Goal: Task Accomplishment & Management: Complete application form

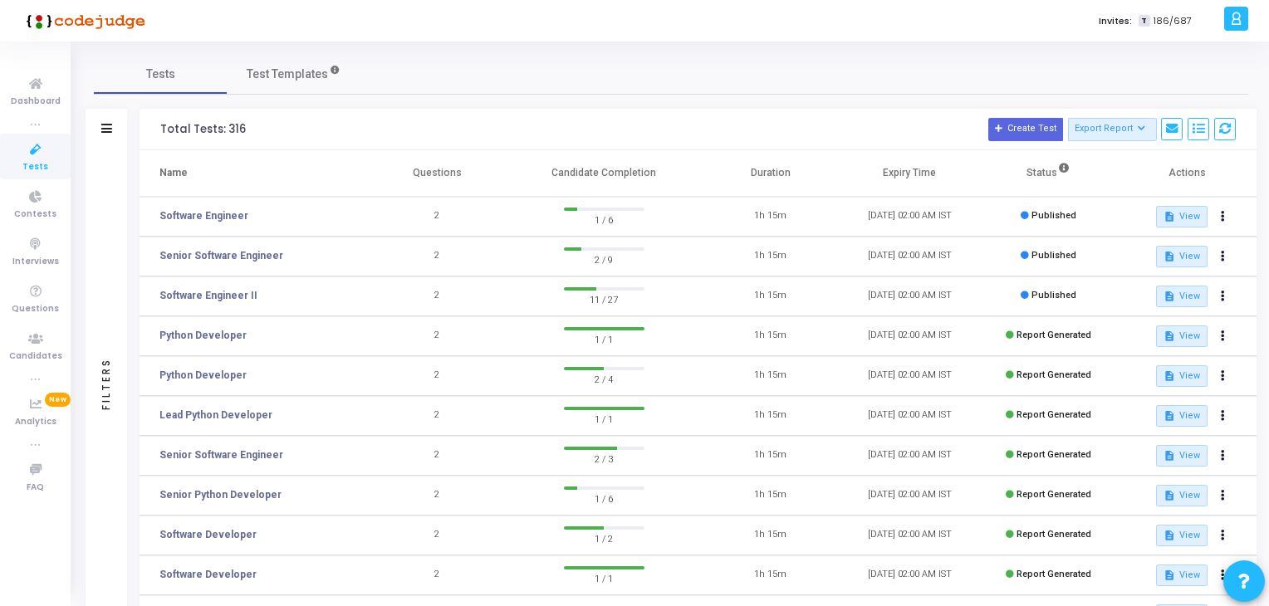
click at [1232, 40] on kt-user-profile "P [PERSON_NAME] Subscribe to a plan of your choice Settings Account settings an…" at bounding box center [1233, 21] width 29 height 42
click at [1223, 260] on icon at bounding box center [1223, 256] width 4 height 8
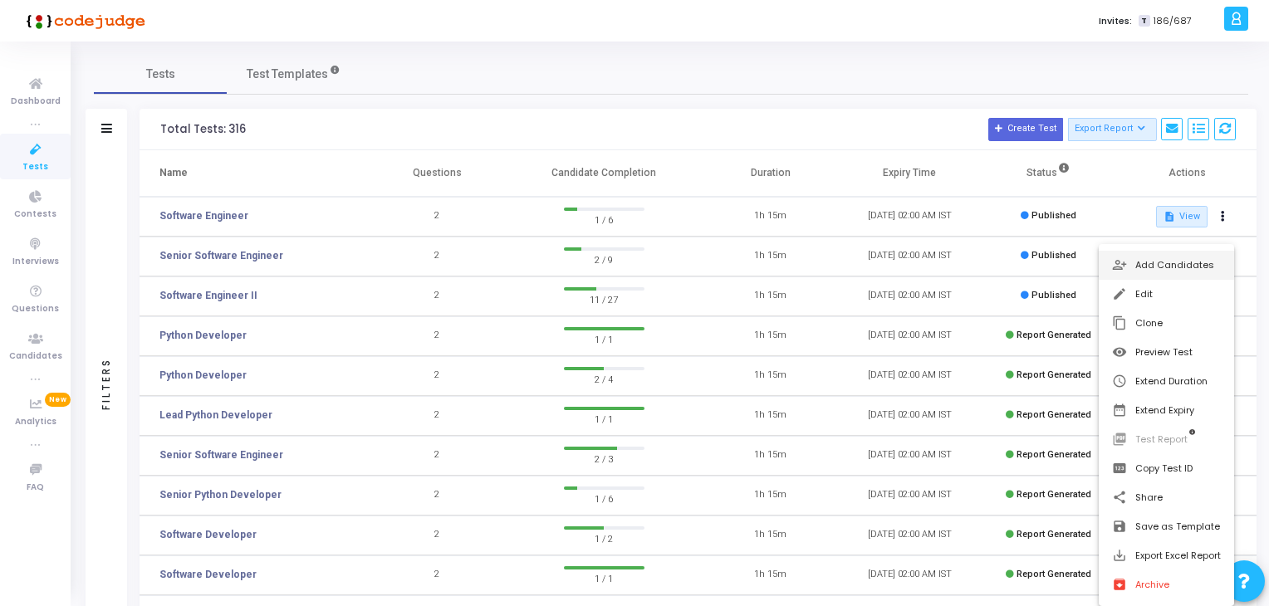
click at [1152, 262] on button "person_add_alt Add Candidates" at bounding box center [1166, 265] width 135 height 29
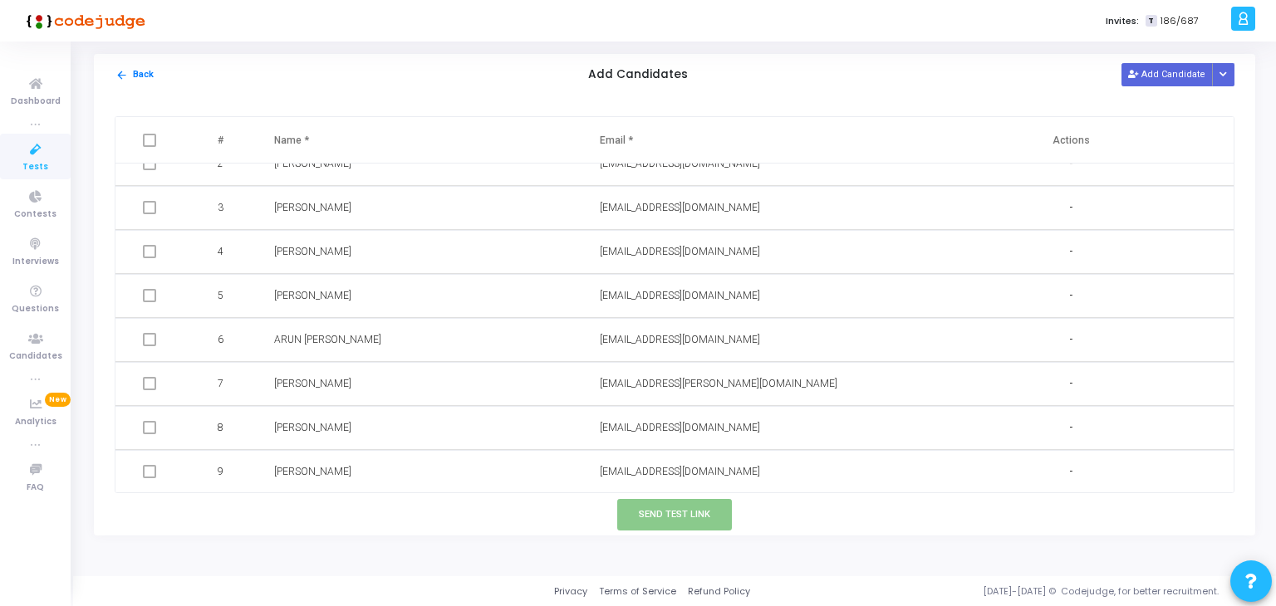
scroll to position [66, 0]
click at [121, 78] on mat-icon "arrow_back" at bounding box center [121, 75] width 12 height 12
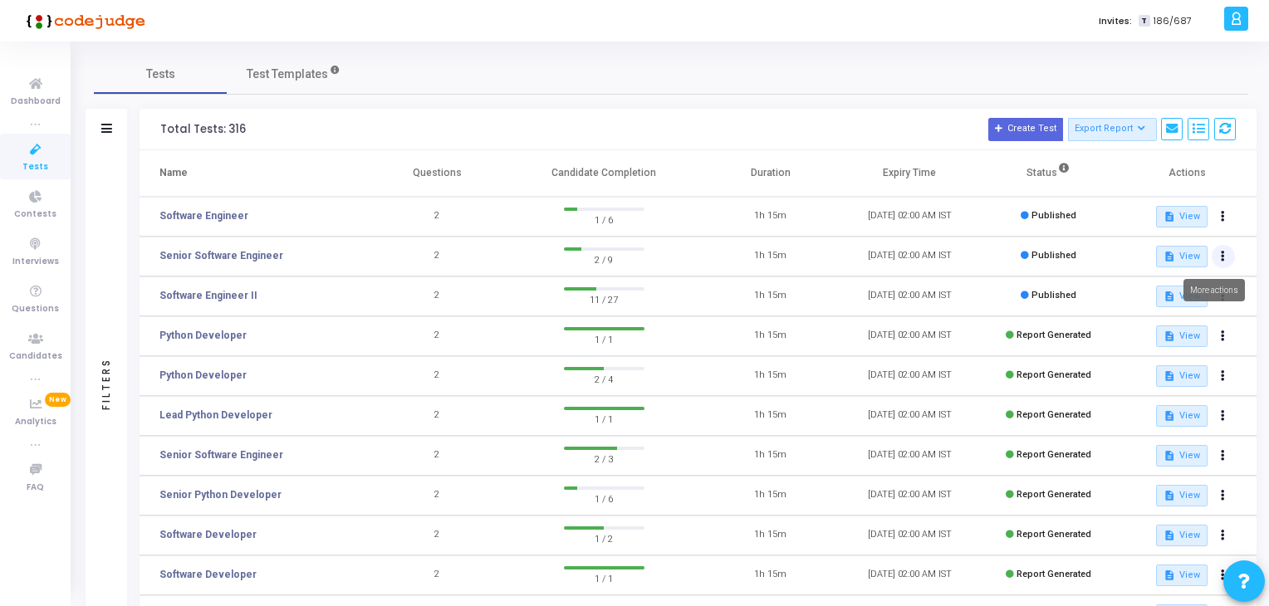
click at [1218, 252] on button at bounding box center [1223, 256] width 23 height 23
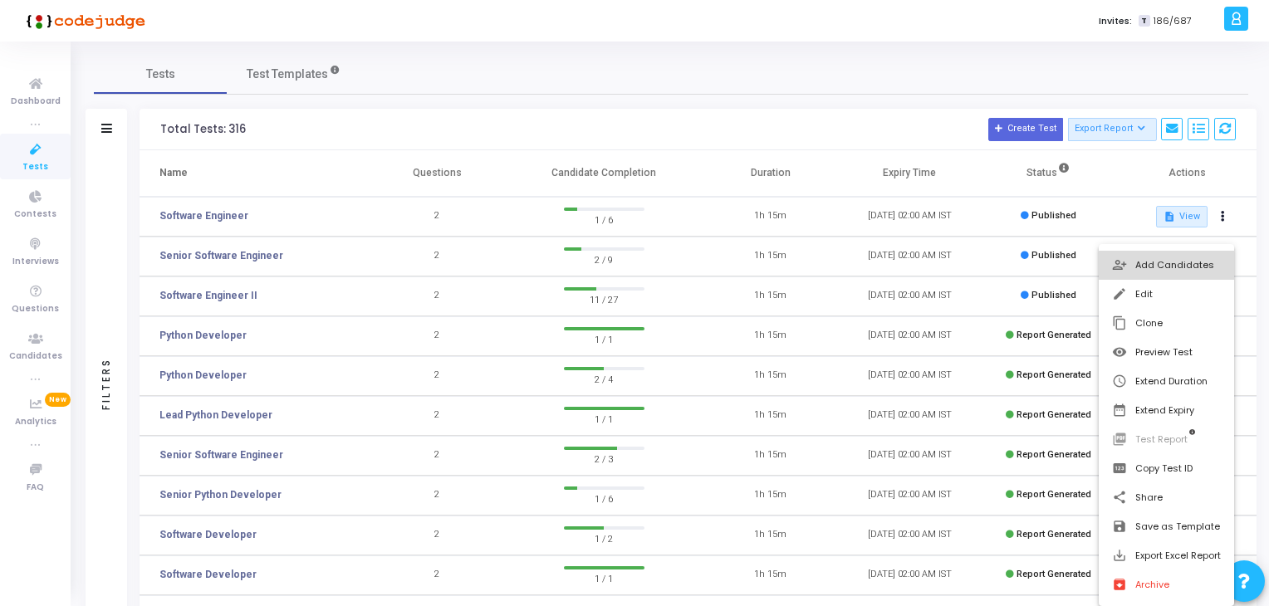
click at [1132, 266] on button "person_add_alt Add Candidates" at bounding box center [1166, 265] width 135 height 29
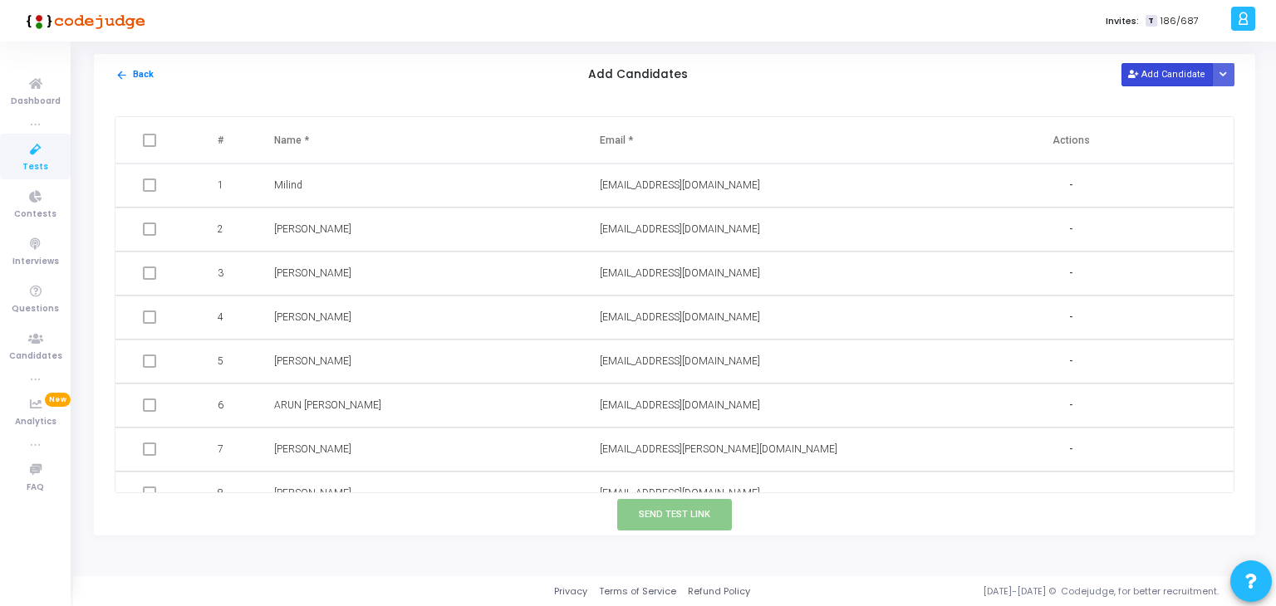
click at [1169, 82] on button "Add Candidate" at bounding box center [1166, 74] width 91 height 22
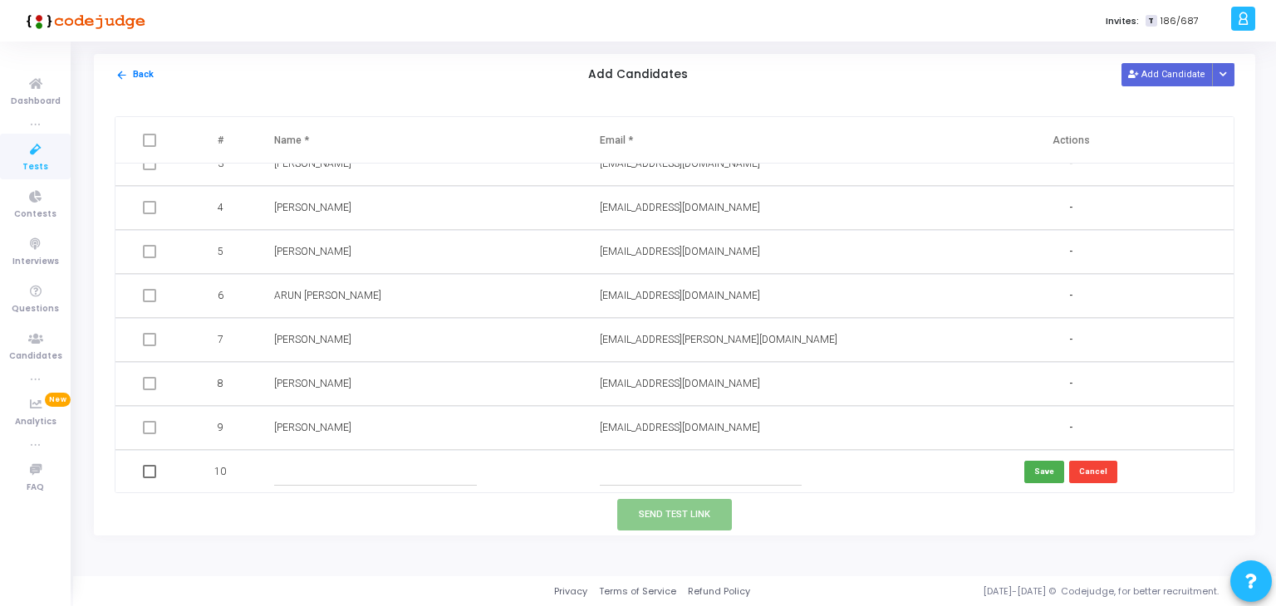
scroll to position [111, 0]
click at [349, 465] on input "text" at bounding box center [375, 470] width 202 height 27
paste input "[PERSON_NAME]"
type input "[PERSON_NAME]"
click at [671, 465] on input "text" at bounding box center [701, 470] width 202 height 27
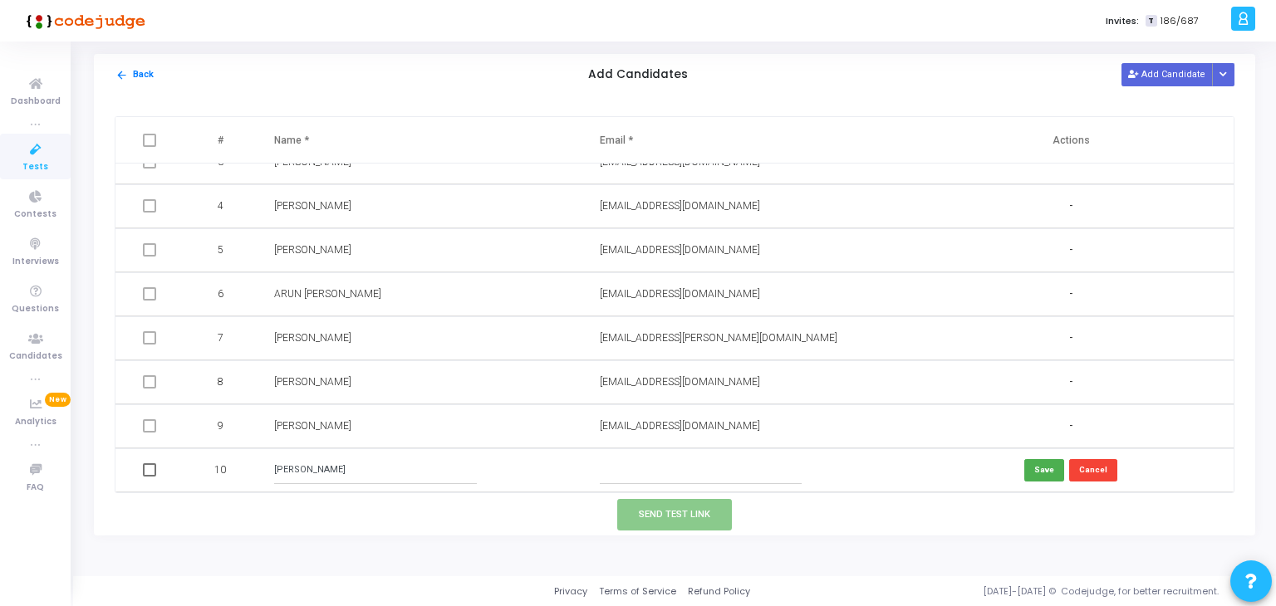
paste input "[EMAIL_ADDRESS][DOMAIN_NAME]"
type input "[EMAIL_ADDRESS][DOMAIN_NAME]"
click at [1032, 468] on button "Save" at bounding box center [1044, 470] width 40 height 22
click at [1032, 469] on button "Save" at bounding box center [1044, 470] width 40 height 22
click at [308, 468] on input "[PERSON_NAME]" at bounding box center [375, 470] width 202 height 27
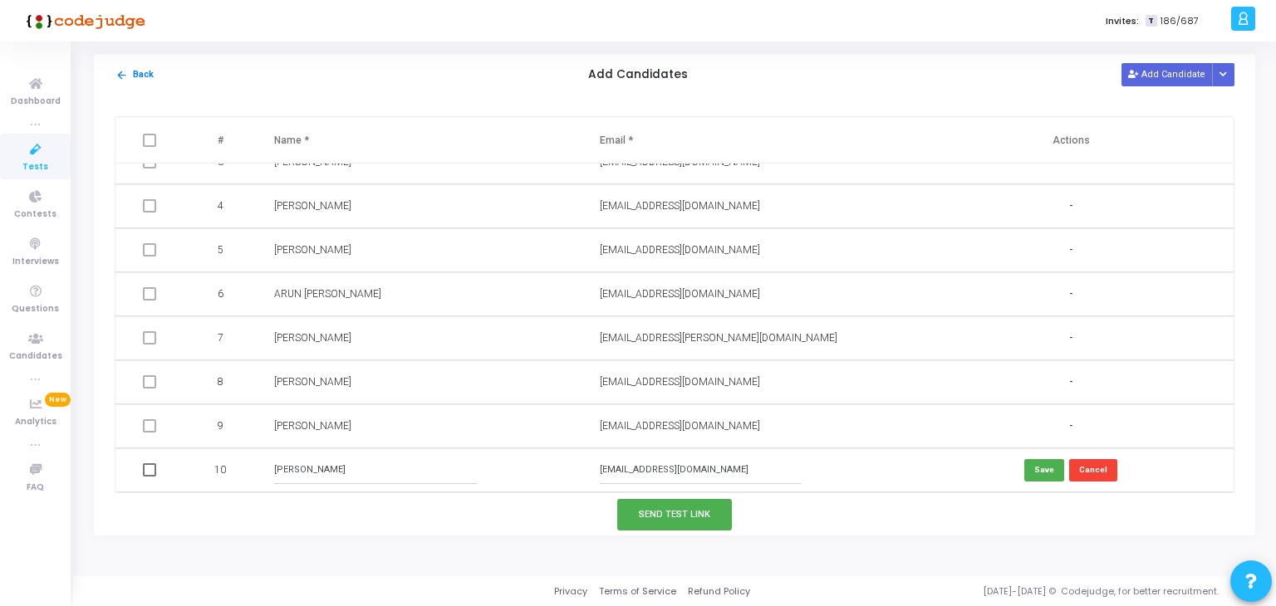
click at [308, 468] on input "[PERSON_NAME]" at bounding box center [375, 470] width 202 height 27
click at [636, 481] on input "[EMAIL_ADDRESS][DOMAIN_NAME]" at bounding box center [701, 470] width 202 height 27
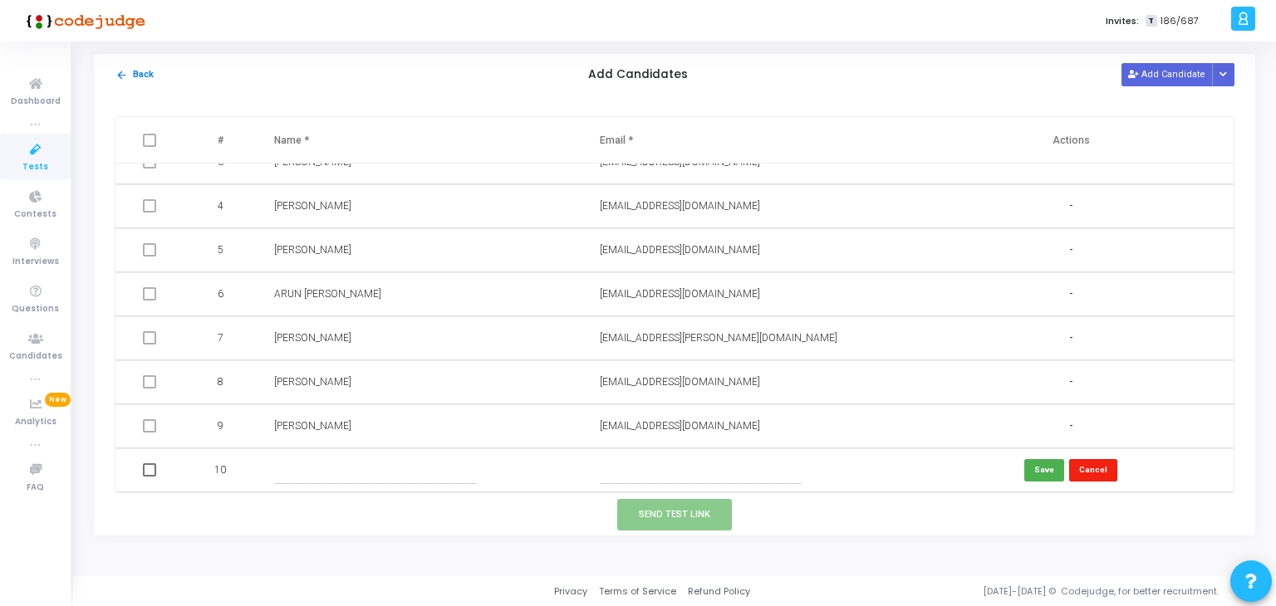
click at [1096, 469] on button "Cancel" at bounding box center [1093, 470] width 48 height 22
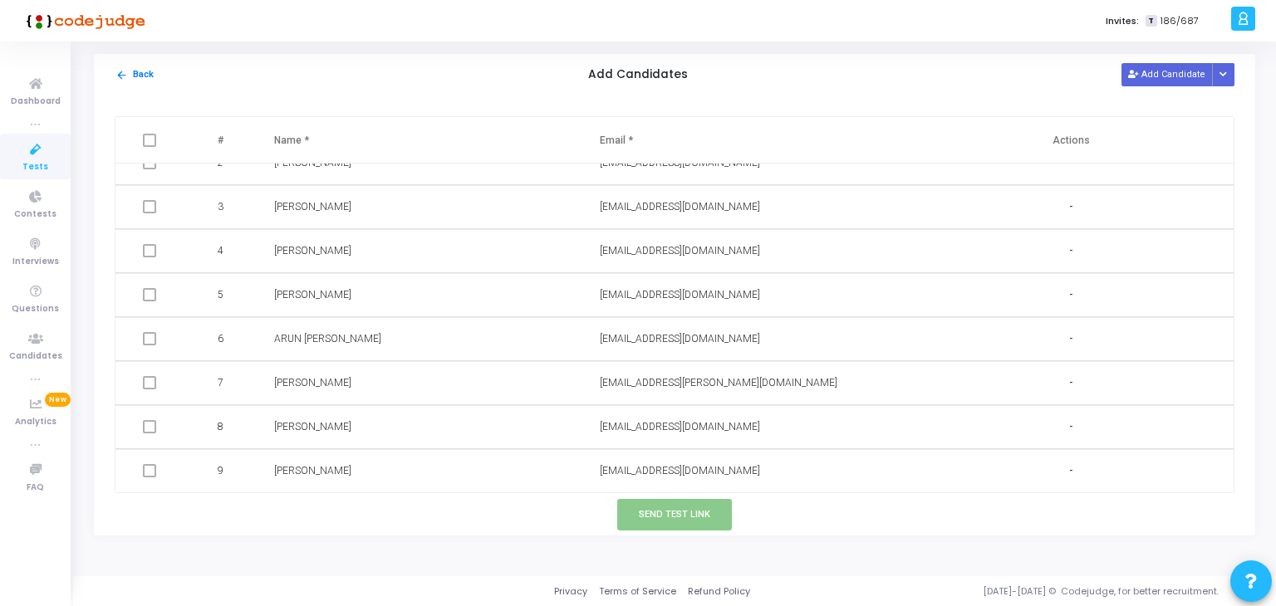
click at [146, 254] on span at bounding box center [149, 250] width 13 height 13
click at [149, 247] on span at bounding box center [149, 250] width 13 height 13
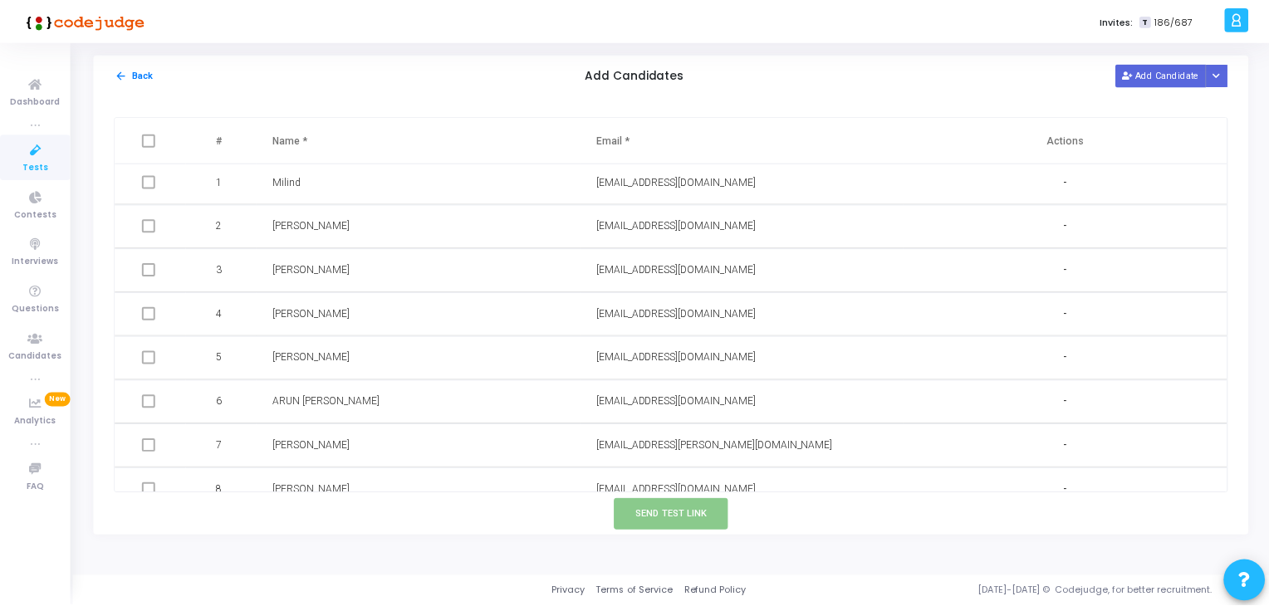
scroll to position [0, 0]
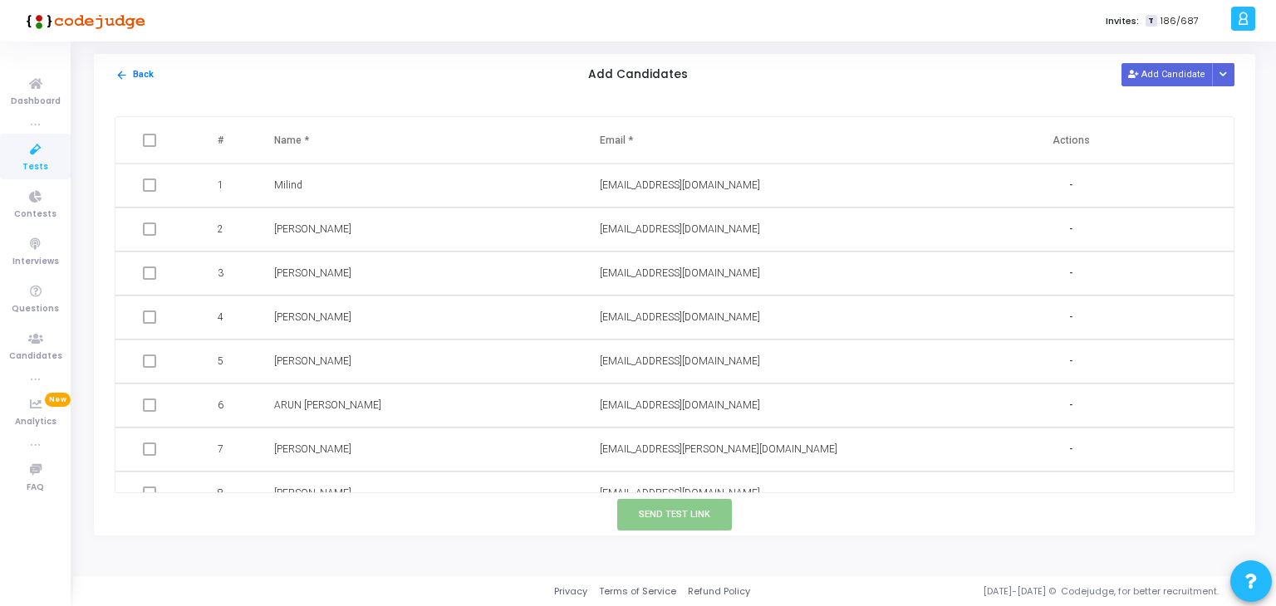
click at [147, 315] on span at bounding box center [149, 317] width 13 height 13
click at [25, 155] on icon at bounding box center [35, 150] width 35 height 21
click at [29, 155] on icon at bounding box center [35, 150] width 35 height 21
click at [25, 160] on span "Tests" at bounding box center [35, 167] width 26 height 14
click at [39, 91] on icon at bounding box center [35, 84] width 35 height 21
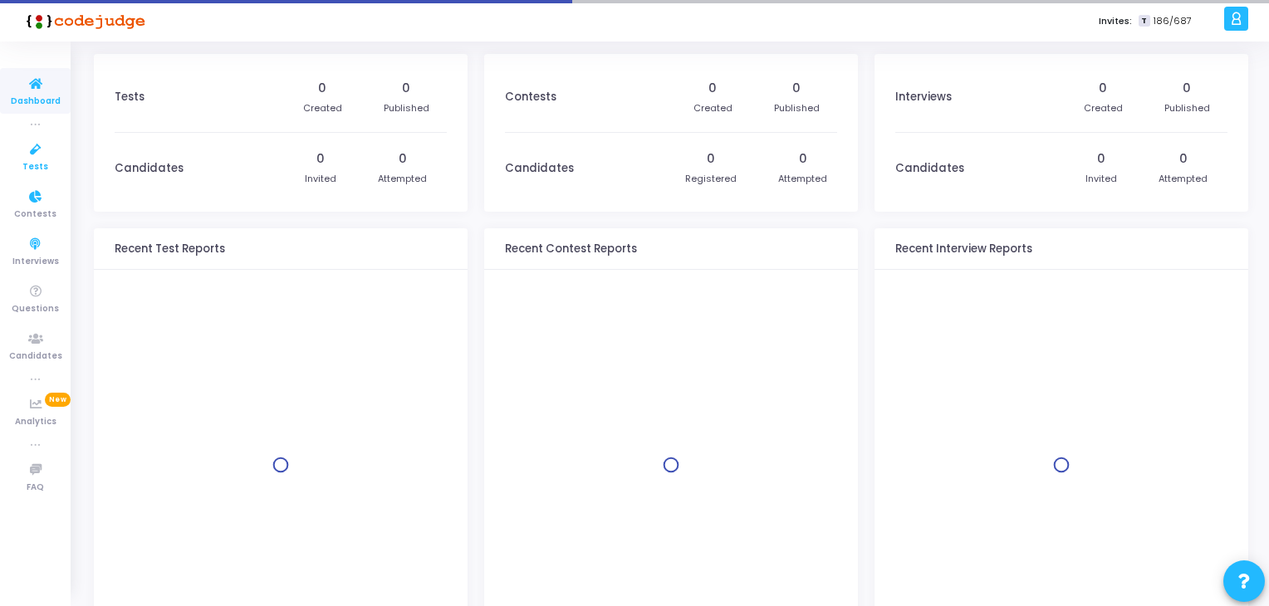
click at [32, 154] on icon at bounding box center [35, 150] width 35 height 21
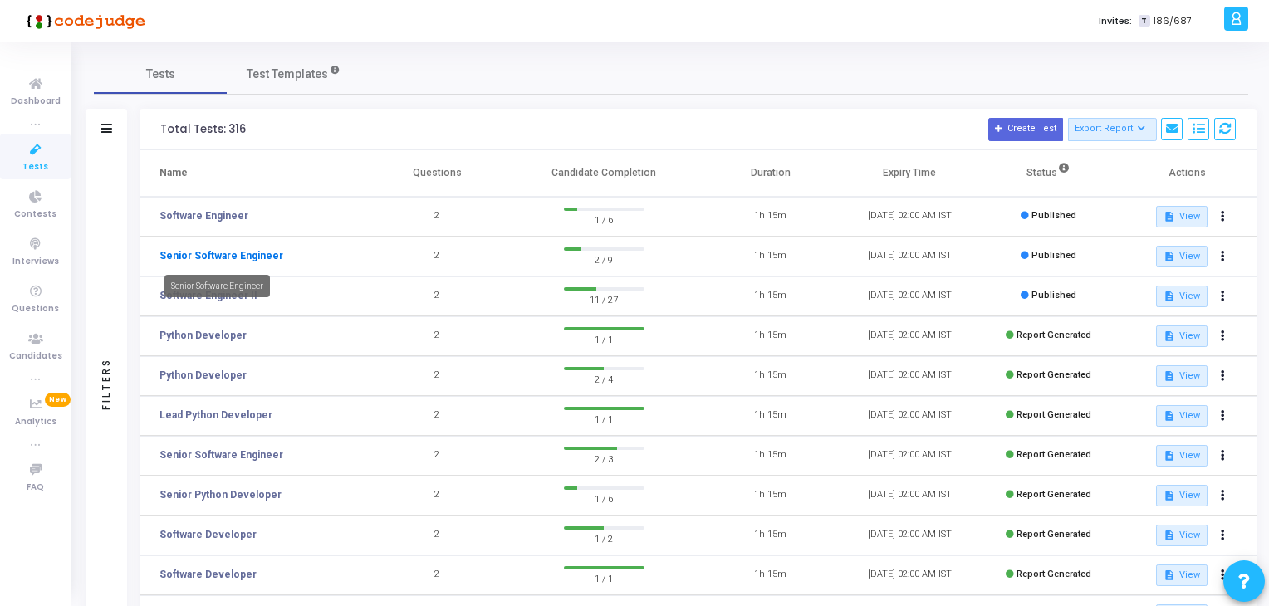
click at [257, 259] on link "Senior Software Engineer" at bounding box center [221, 255] width 124 height 15
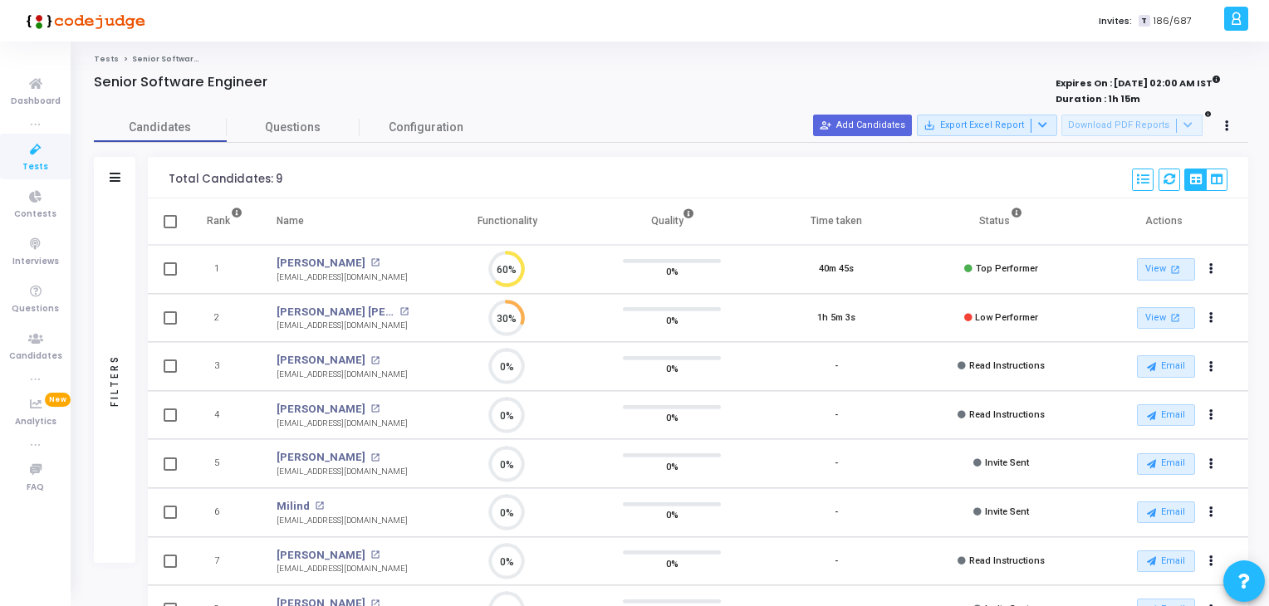
click at [22, 161] on link "Tests" at bounding box center [35, 157] width 71 height 46
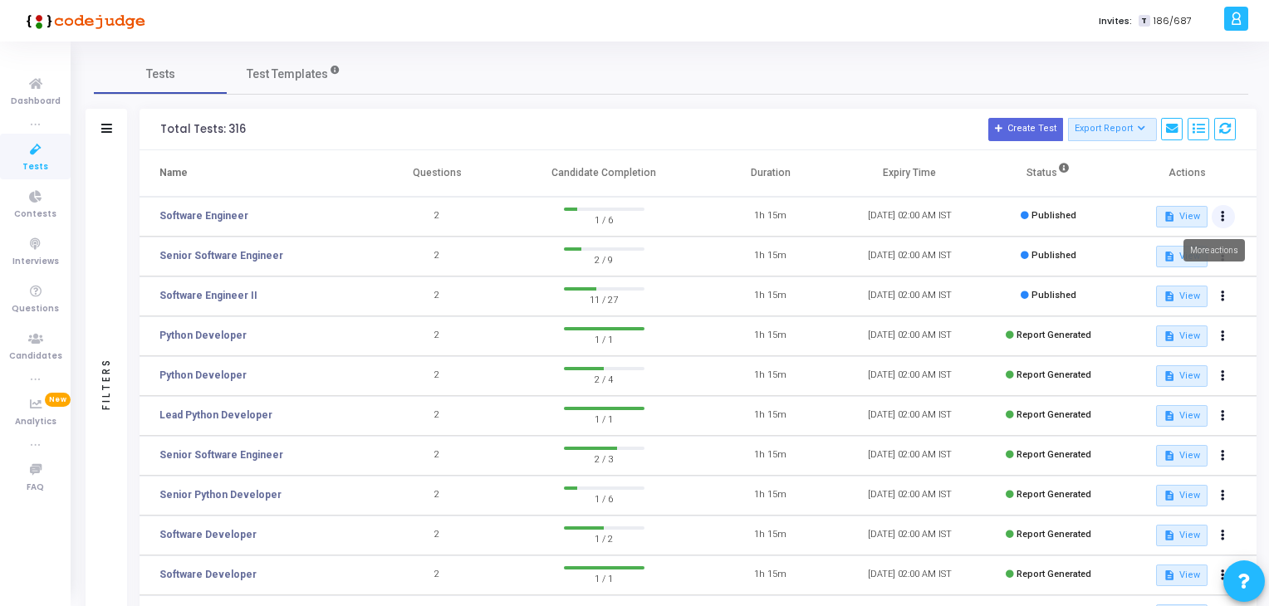
click at [1224, 218] on button at bounding box center [1223, 216] width 23 height 23
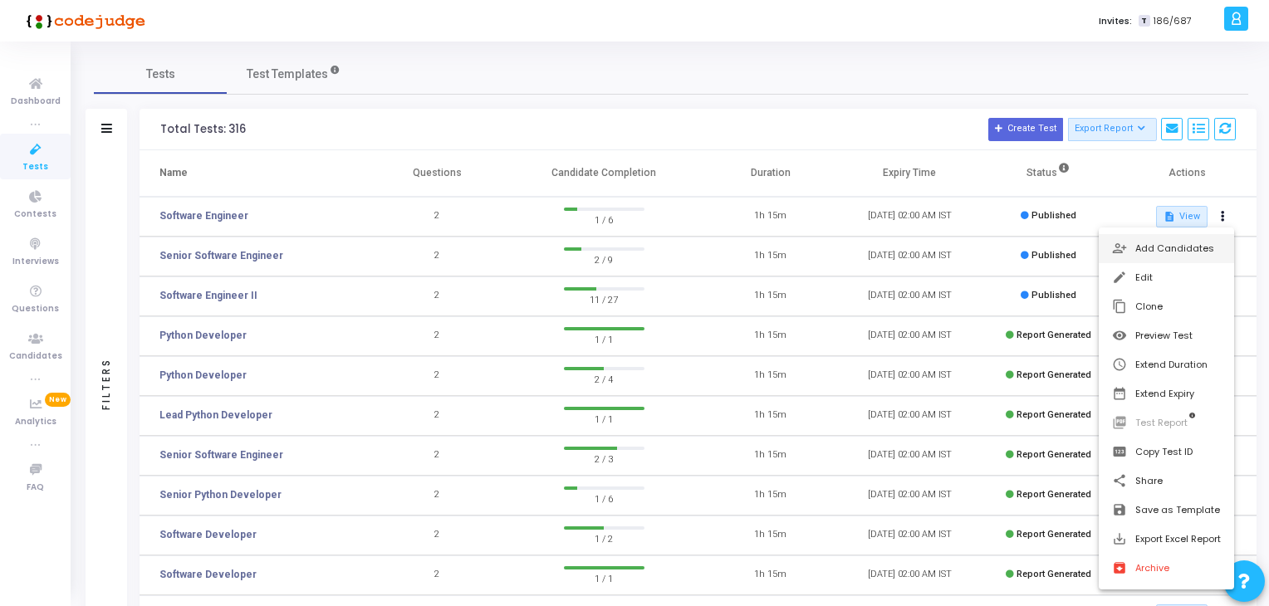
click at [1159, 234] on button "person_add_alt Add Candidates" at bounding box center [1166, 248] width 135 height 29
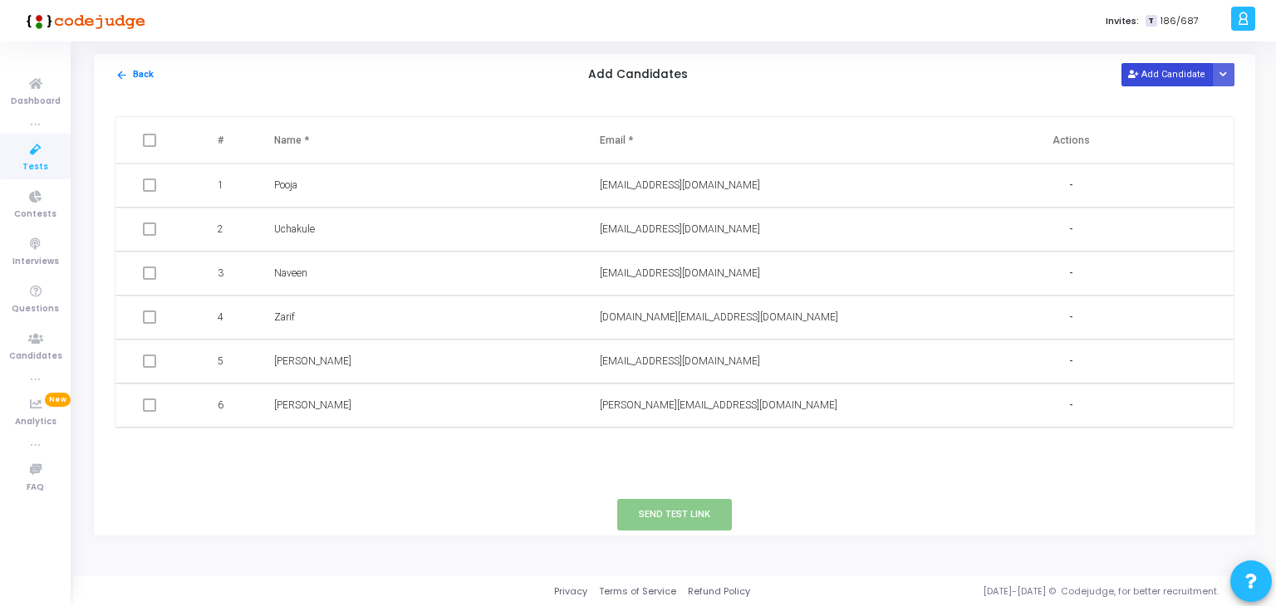
click at [1186, 74] on button "Add Candidate" at bounding box center [1166, 74] width 91 height 22
click at [340, 463] on input "text" at bounding box center [375, 449] width 202 height 27
type input "[PERSON_NAME]"
click at [698, 450] on input "text" at bounding box center [701, 449] width 202 height 27
paste input "[EMAIL_ADDRESS][DOMAIN_NAME]"
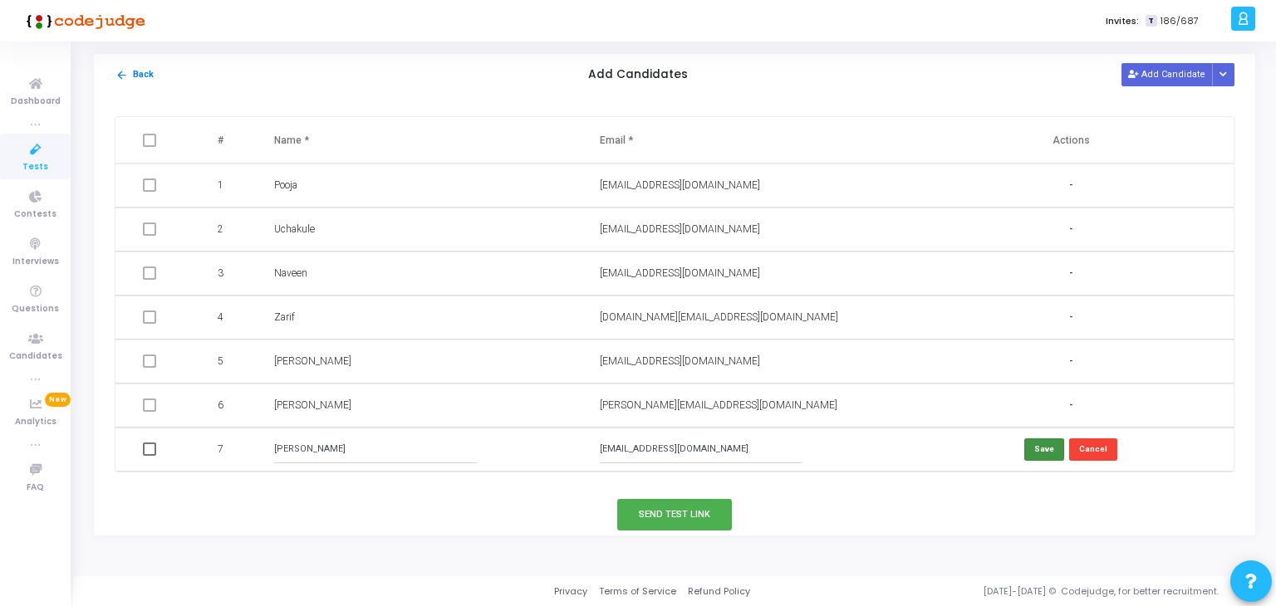
type input "[EMAIL_ADDRESS][DOMAIN_NAME]"
drag, startPoint x: 1042, startPoint y: 447, endPoint x: 834, endPoint y: 495, distance: 214.0
click at [1040, 448] on button "Save" at bounding box center [1044, 450] width 40 height 22
click at [678, 519] on button "Send Test Link" at bounding box center [674, 514] width 115 height 31
